Goal: Information Seeking & Learning: Learn about a topic

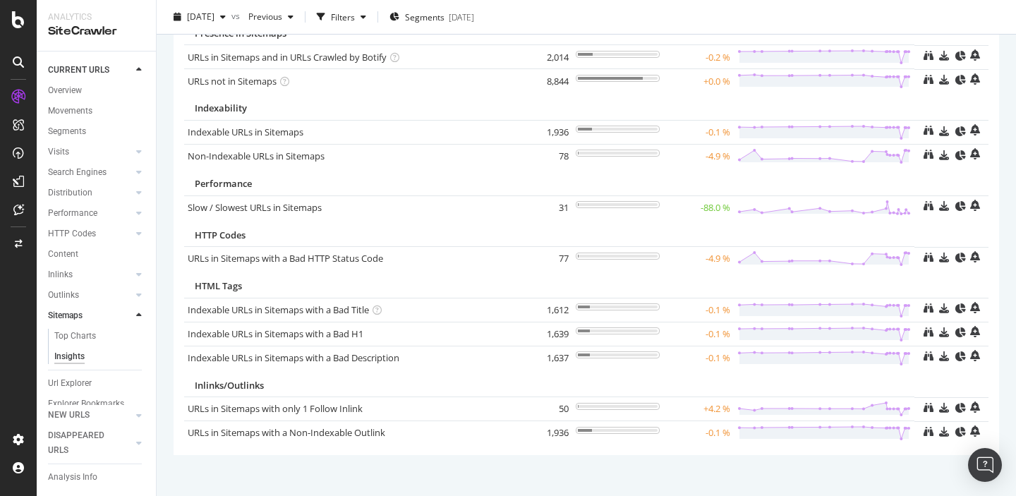
scroll to position [110, 0]
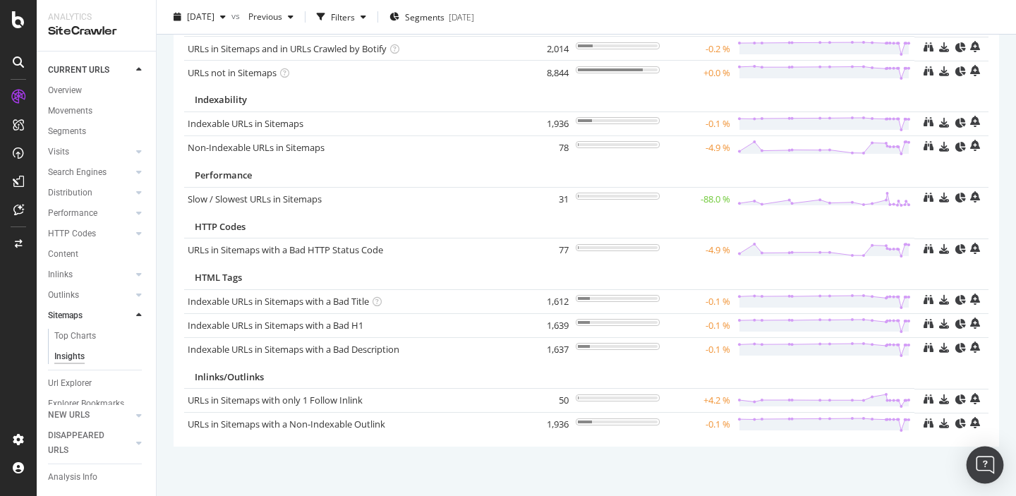
click at [985, 472] on img "Open Intercom Messenger" at bounding box center [985, 465] width 18 height 18
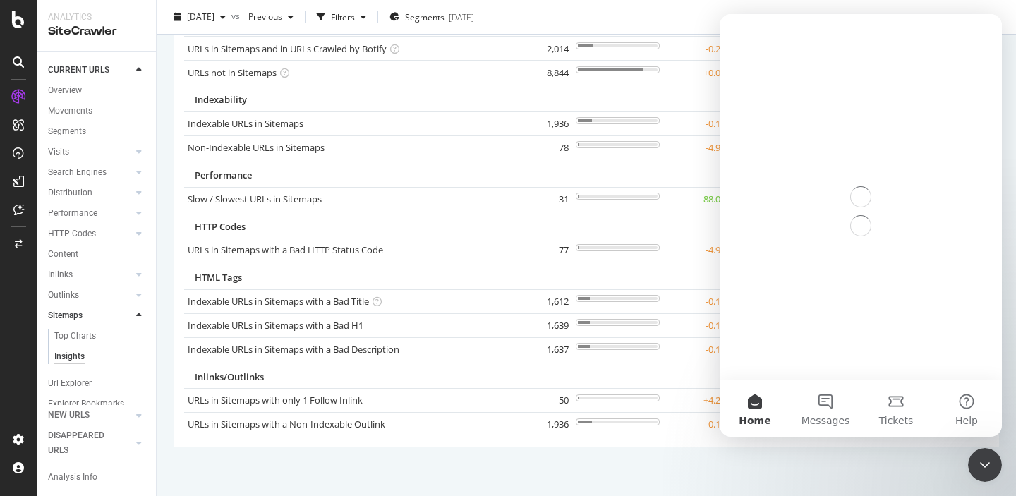
scroll to position [0, 0]
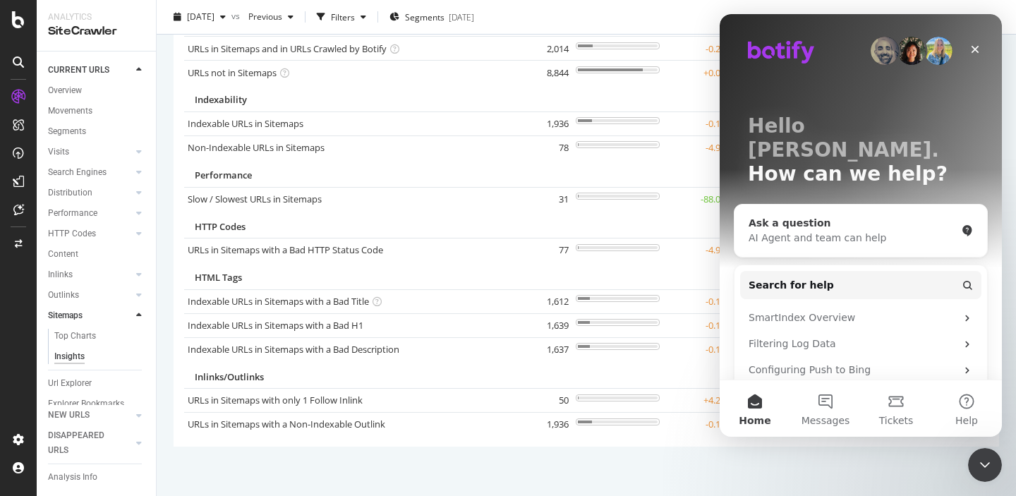
click at [789, 231] on div "AI Agent and team can help" at bounding box center [852, 238] width 207 height 15
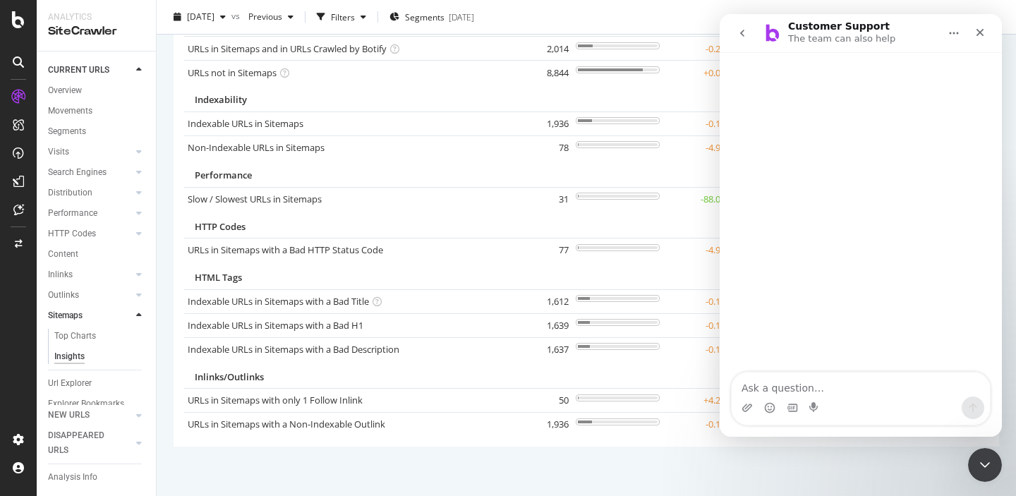
click at [756, 390] on textarea "Ask a question…" at bounding box center [861, 385] width 258 height 24
type textarea "redirected pages from sitemap"
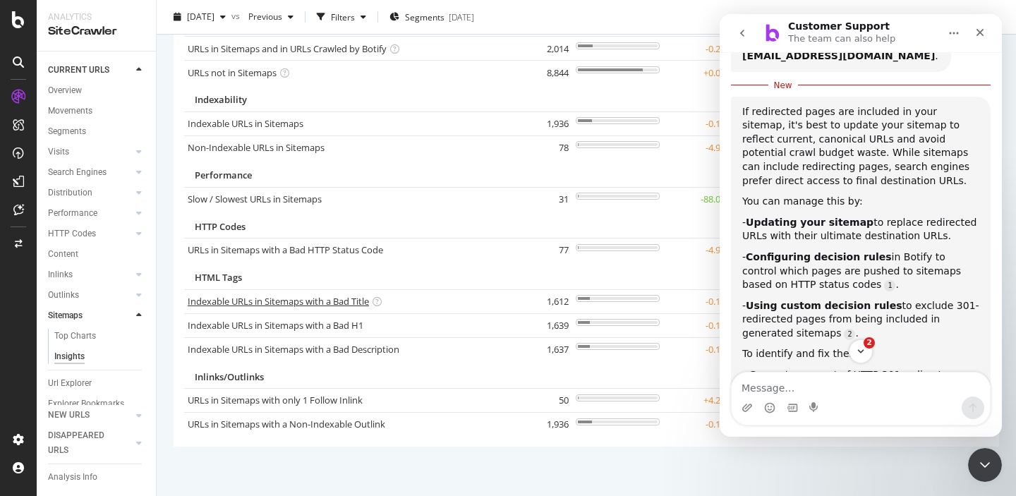
scroll to position [203, 0]
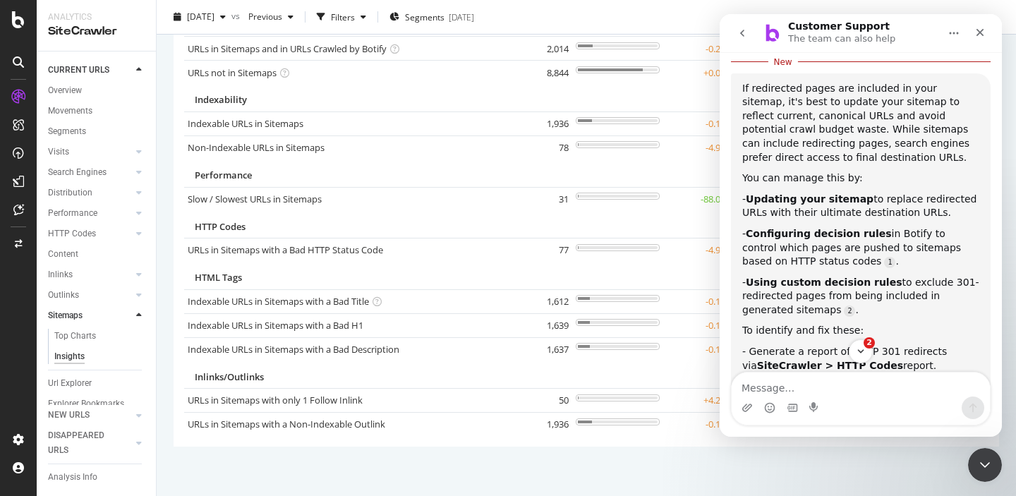
click at [806, 277] on b "Using custom decision rules" at bounding box center [824, 282] width 156 height 11
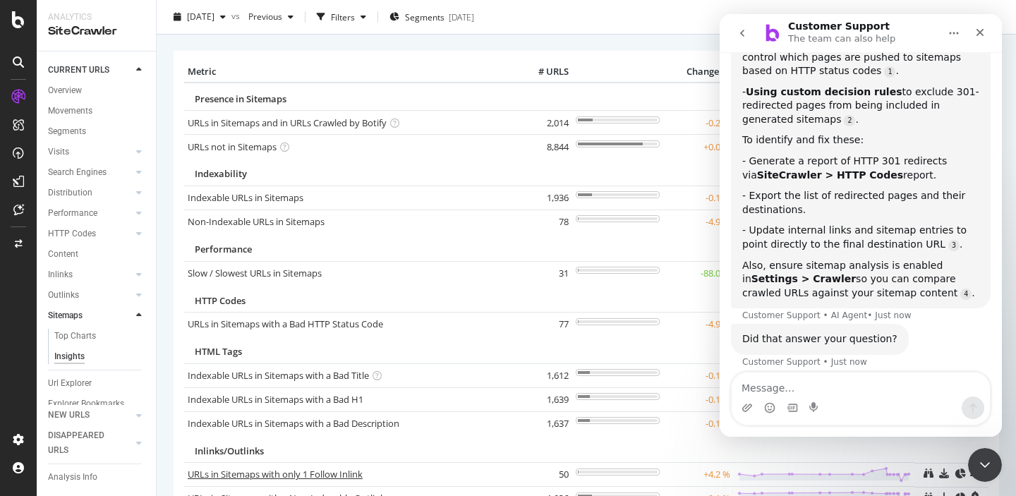
scroll to position [0, 0]
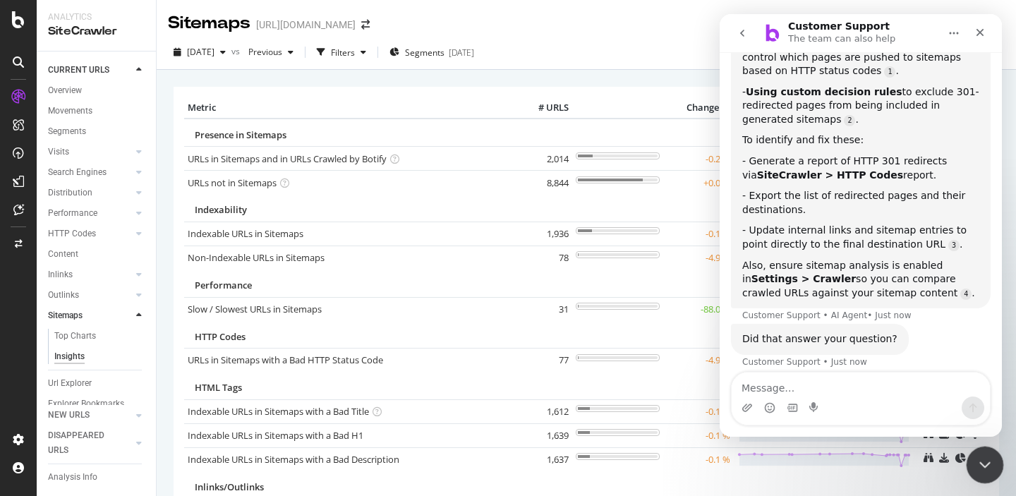
click at [975, 463] on icon "Close Intercom Messenger" at bounding box center [982, 462] width 17 height 17
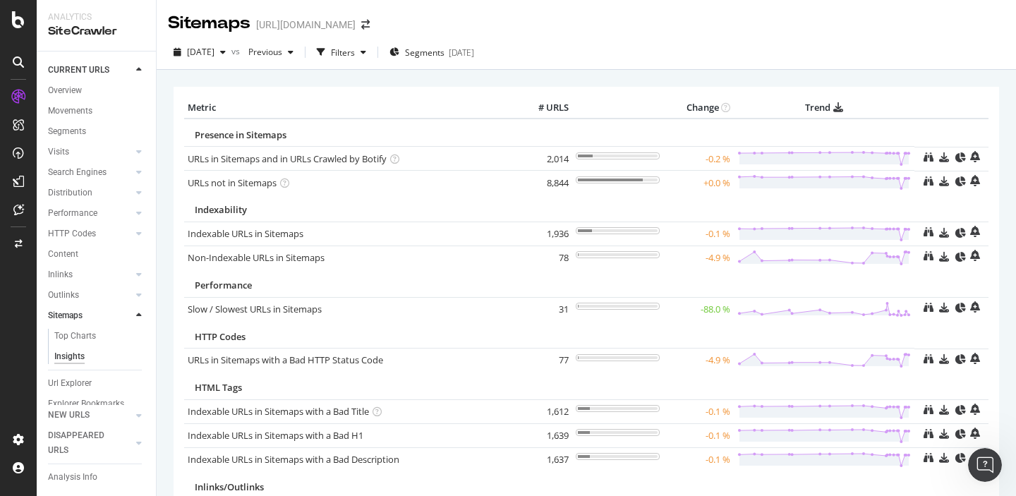
scroll to position [356, 0]
click at [299, 363] on link "URLs in Sitemaps with a Bad HTTP Status Code" at bounding box center [285, 360] width 195 height 13
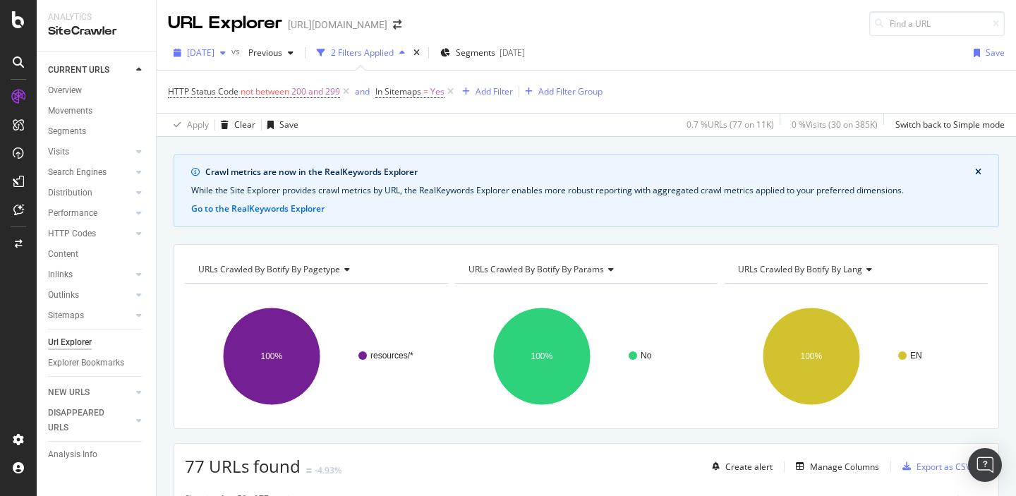
click at [215, 54] on span "[DATE]" at bounding box center [201, 53] width 28 height 12
click at [480, 13] on div "URL Explorer [URL][DOMAIN_NAME]" at bounding box center [586, 18] width 859 height 36
click at [215, 54] on span "[DATE]" at bounding box center [201, 53] width 28 height 12
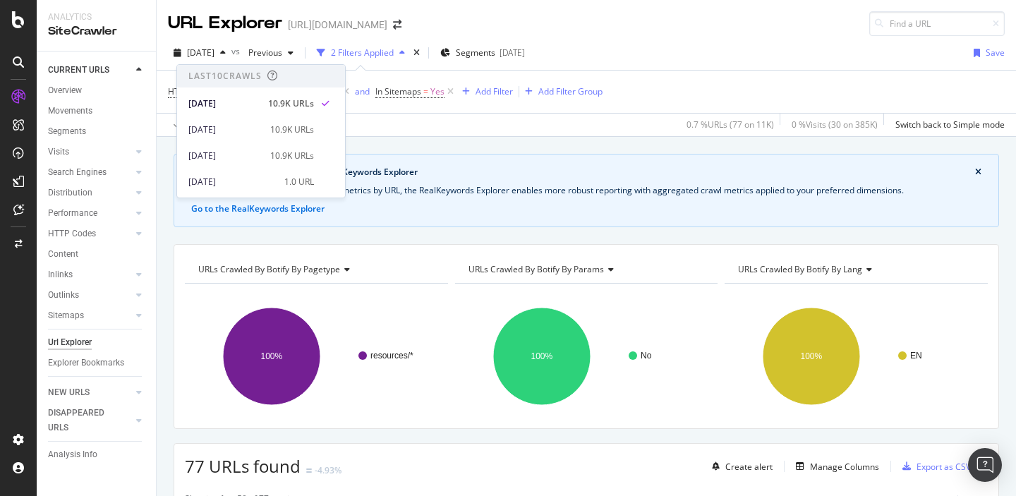
click at [420, 128] on div "Apply Clear Save 0.7 % URLs ( 77 on 11K ) 0 % Visits ( 30 on 385K ) Switch back…" at bounding box center [586, 124] width 859 height 23
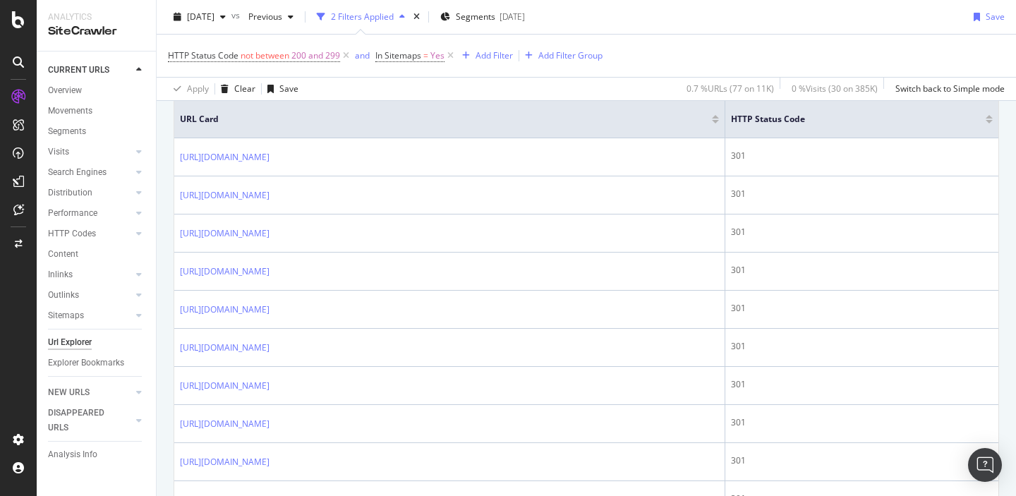
scroll to position [418, 0]
click at [282, 18] on span "Previous" at bounding box center [263, 17] width 40 height 12
click at [215, 15] on span "[DATE]" at bounding box center [201, 17] width 28 height 12
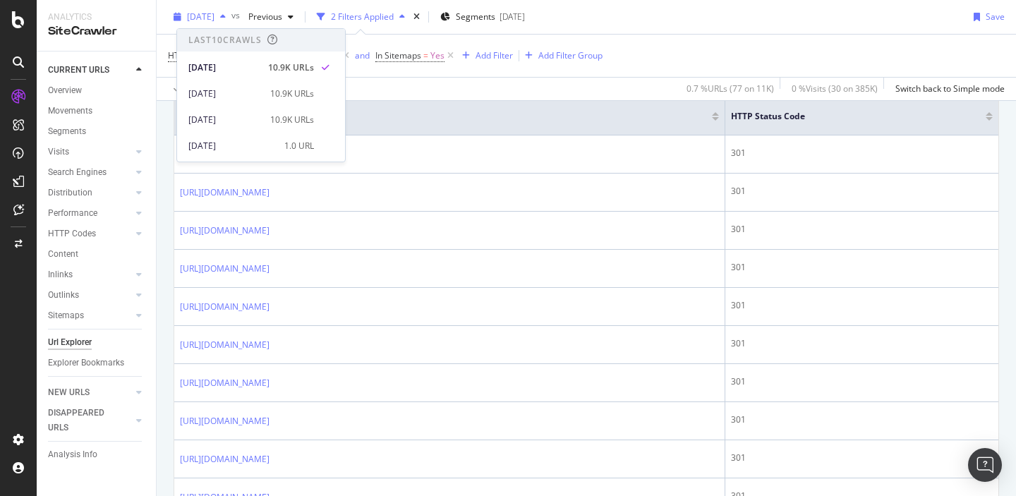
click at [215, 15] on span "[DATE]" at bounding box center [201, 17] width 28 height 12
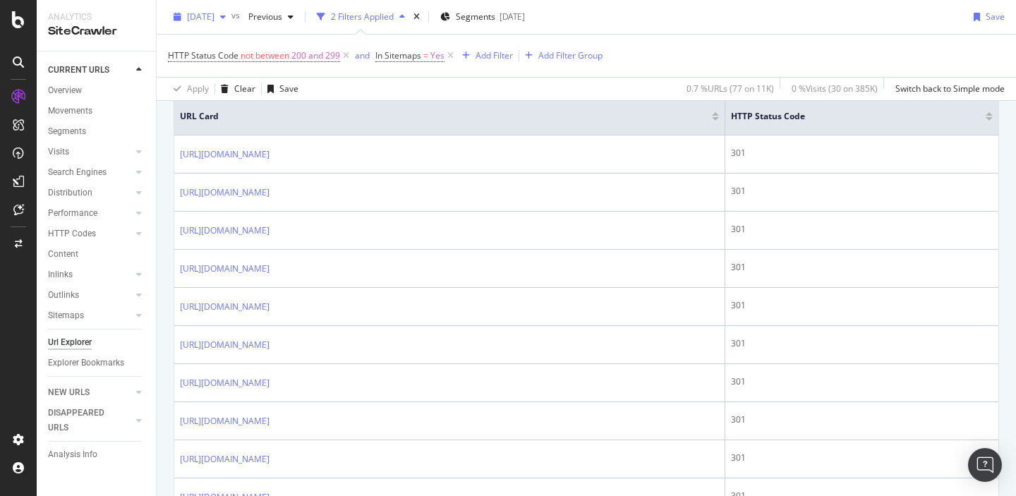
click at [215, 15] on span "[DATE]" at bounding box center [201, 17] width 28 height 12
click at [665, 57] on div "HTTP Status Code not between 200 and 299 and In Sitemaps = Yes Add Filter Add F…" at bounding box center [586, 56] width 837 height 42
